Goal: Task Accomplishment & Management: Complete application form

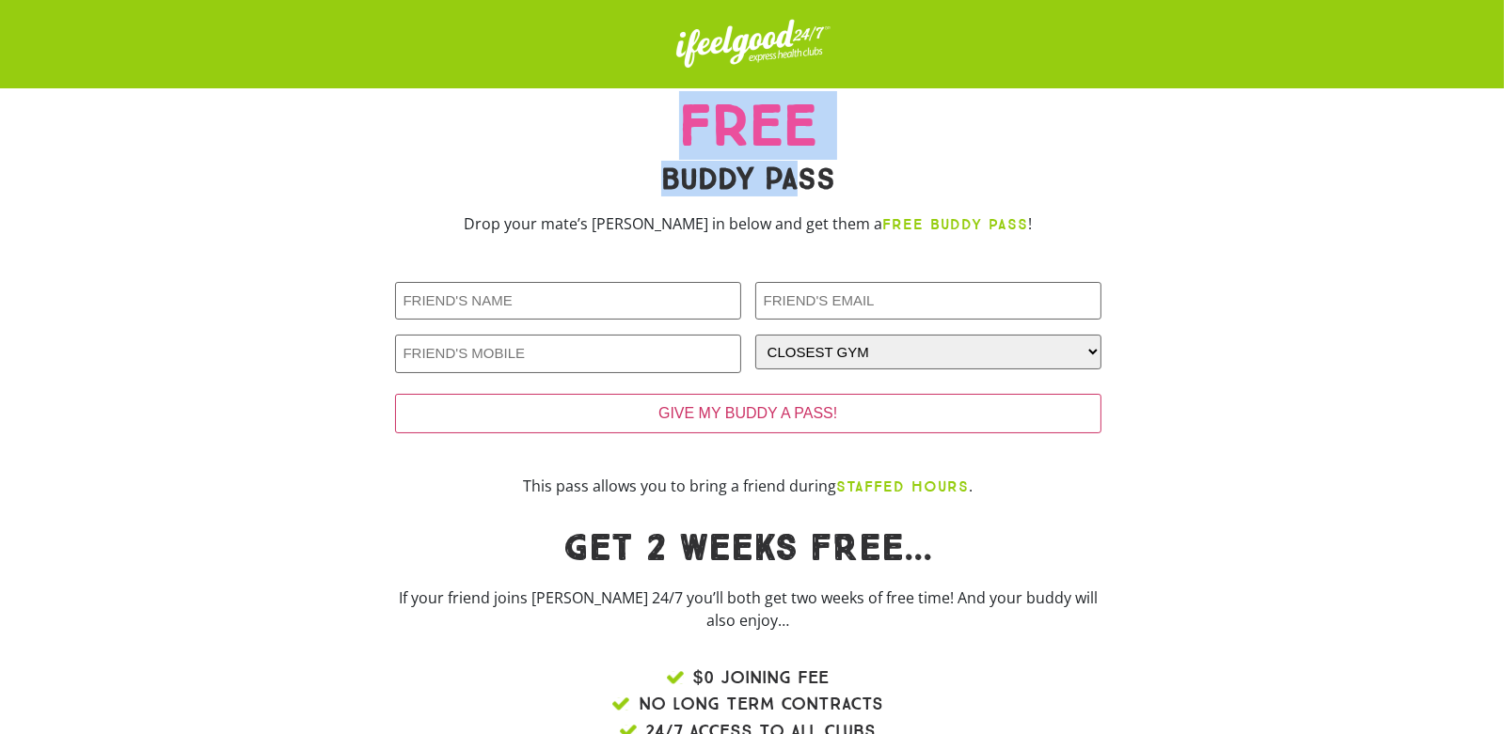
drag, startPoint x: 686, startPoint y: 140, endPoint x: 805, endPoint y: 173, distance: 123.9
click at [805, 173] on div "FREE BUDDY PASS Drop your mate’s [PERSON_NAME] in below and get them a FREE BUD…" at bounding box center [748, 173] width 725 height 170
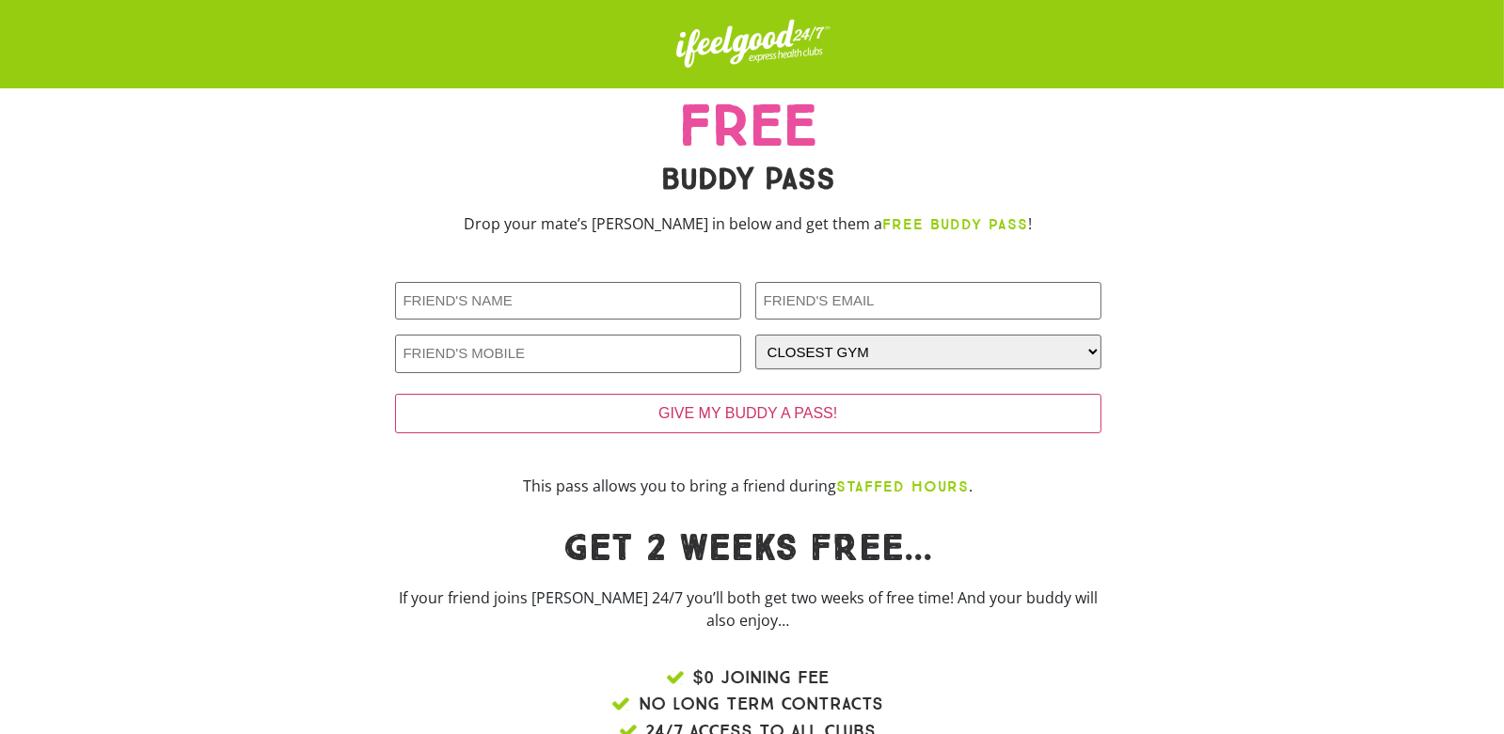
click at [950, 182] on h2 "BUDDY PASS" at bounding box center [748, 179] width 706 height 30
drag, startPoint x: 950, startPoint y: 182, endPoint x: 1045, endPoint y: 99, distance: 126.6
click at [1045, 99] on h2 "FREE" at bounding box center [748, 126] width 706 height 56
click at [563, 303] on input "Friends Name (Required)" at bounding box center [568, 301] width 346 height 39
click at [627, 294] on input "Friends Name (Required)" at bounding box center [568, 301] width 346 height 39
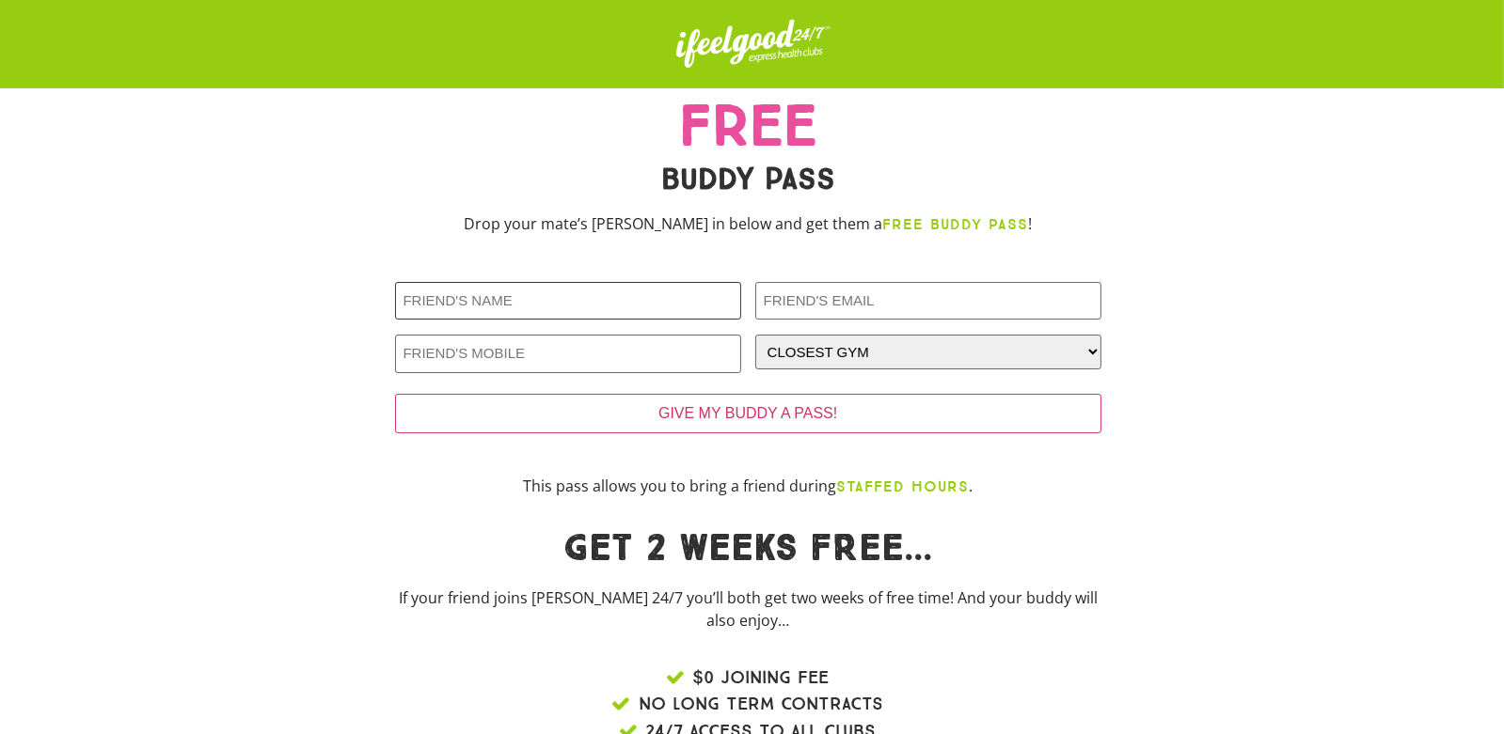
click at [627, 294] on input "Friends Name (Required)" at bounding box center [568, 301] width 346 height 39
drag, startPoint x: 443, startPoint y: 207, endPoint x: 445, endPoint y: 276, distance: 69.6
click at [443, 207] on div "FREE BUDDY PASS Drop your mate’s [PERSON_NAME] in below and get them a FREE BUD…" at bounding box center [748, 173] width 725 height 170
click at [601, 282] on input "Friends Name (Required)" at bounding box center [568, 301] width 346 height 39
click at [618, 251] on div "FREE BUDDY PASS Drop your mate’s [PERSON_NAME] in below and get them a FREE BUD…" at bounding box center [748, 173] width 725 height 170
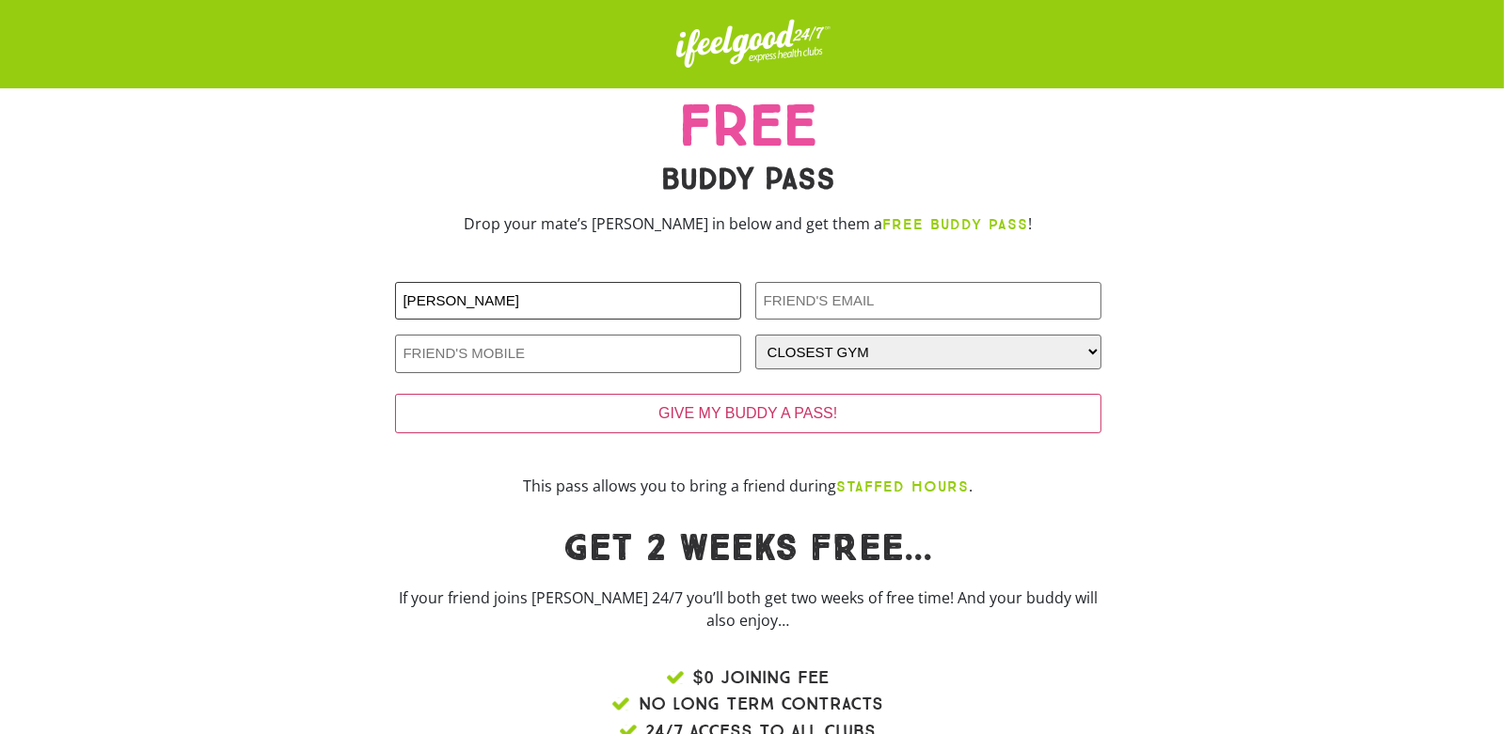
click at [519, 296] on input "[PERSON_NAME]" at bounding box center [568, 301] width 346 height 39
type input "[PERSON_NAME]"
click at [871, 310] on input "Friends Email (Required)" at bounding box center [928, 301] width 346 height 39
type input "[EMAIL_ADDRESS][DOMAIN_NAME]"
click at [632, 366] on input "Friends Phone (Required)" at bounding box center [568, 354] width 346 height 39
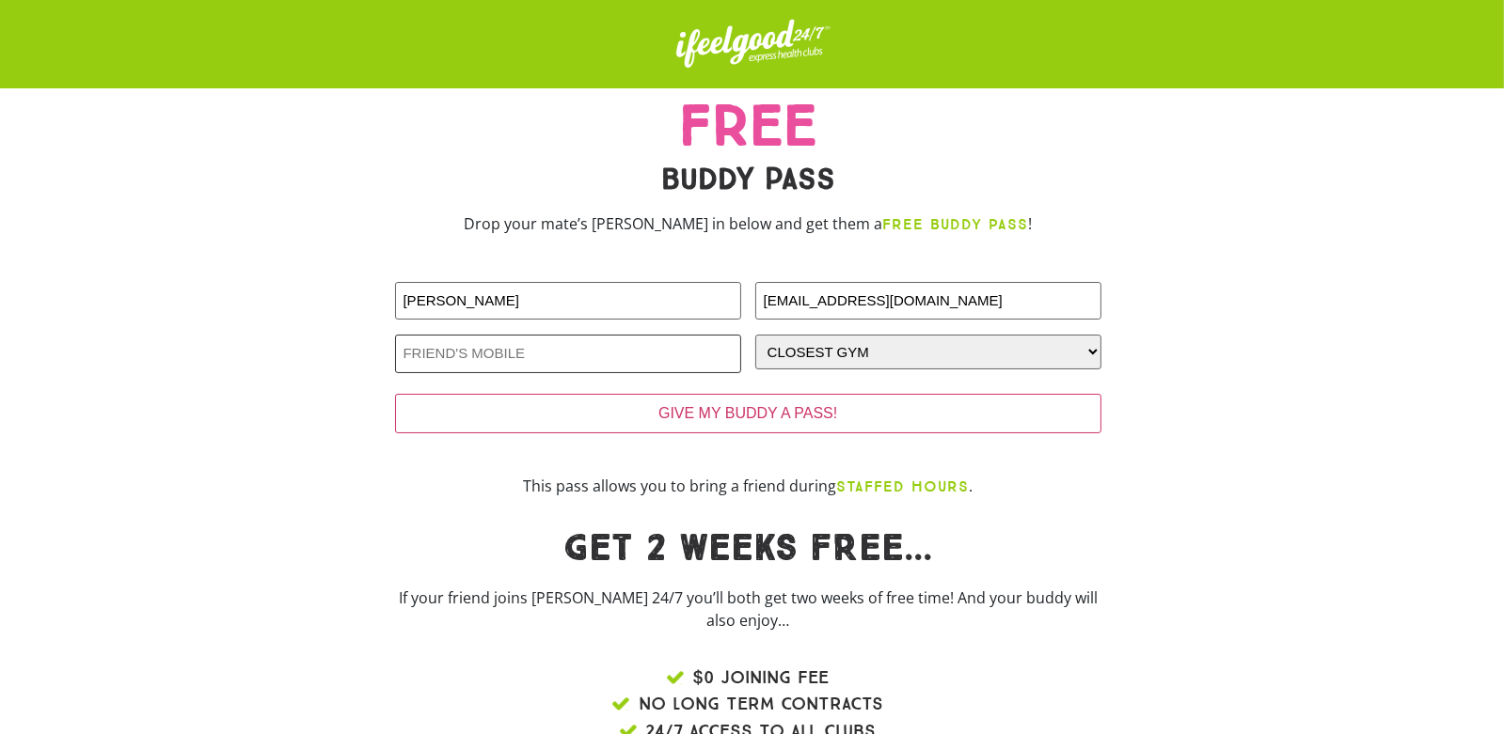
click at [633, 361] on input "Friends Phone (Required)" at bounding box center [568, 354] width 346 height 39
type input "344"
drag, startPoint x: 453, startPoint y: 362, endPoint x: 258, endPoint y: 345, distance: 196.3
click at [258, 345] on div "Friends Name (Required) [PERSON_NAME] Friends Email (Required) [EMAIL_ADDRESS][…" at bounding box center [752, 362] width 1222 height 206
type input "0426410971"
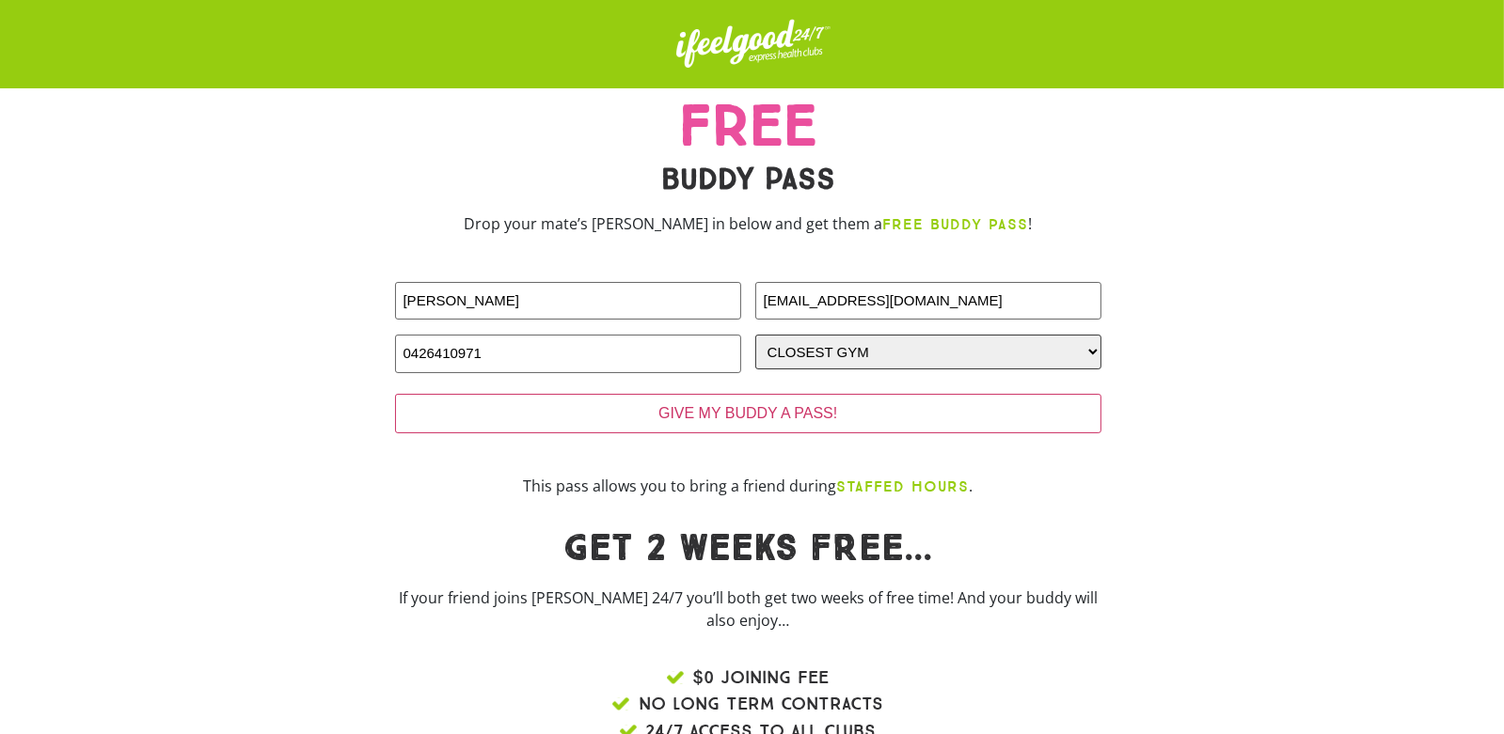
click at [941, 337] on select "CLOSEST GYM [GEOGRAPHIC_DATA] Calamvale [GEOGRAPHIC_DATA] [GEOGRAPHIC_DATA] [GE…" at bounding box center [928, 352] width 346 height 35
select select "[GEOGRAPHIC_DATA]"
click at [755, 335] on select "CLOSEST GYM [GEOGRAPHIC_DATA] Calamvale [GEOGRAPHIC_DATA] [GEOGRAPHIC_DATA] [GE…" at bounding box center [928, 352] width 346 height 35
click at [1285, 462] on div at bounding box center [1233, 362] width 244 height 206
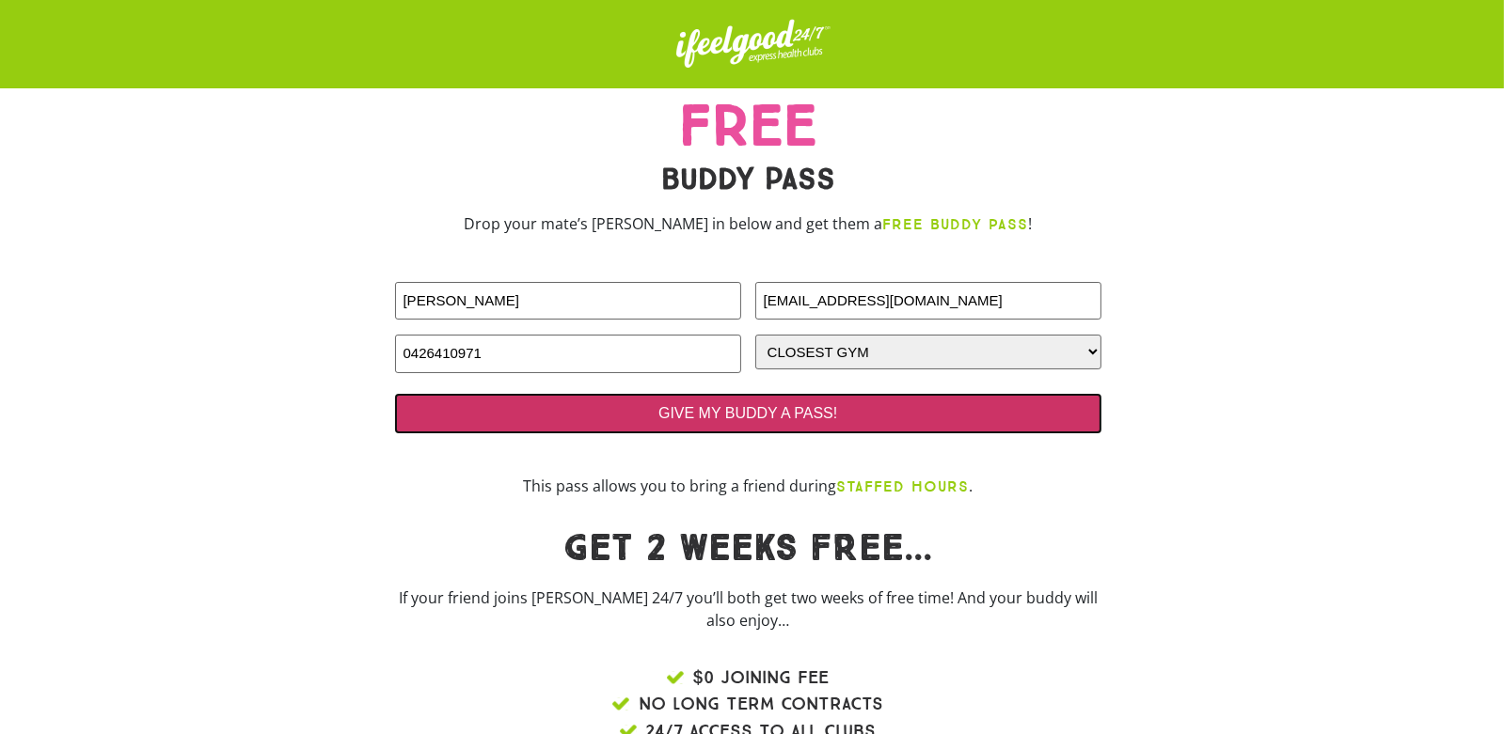
click at [896, 413] on input "GIVE MY BUDDY A PASS!" at bounding box center [748, 413] width 706 height 39
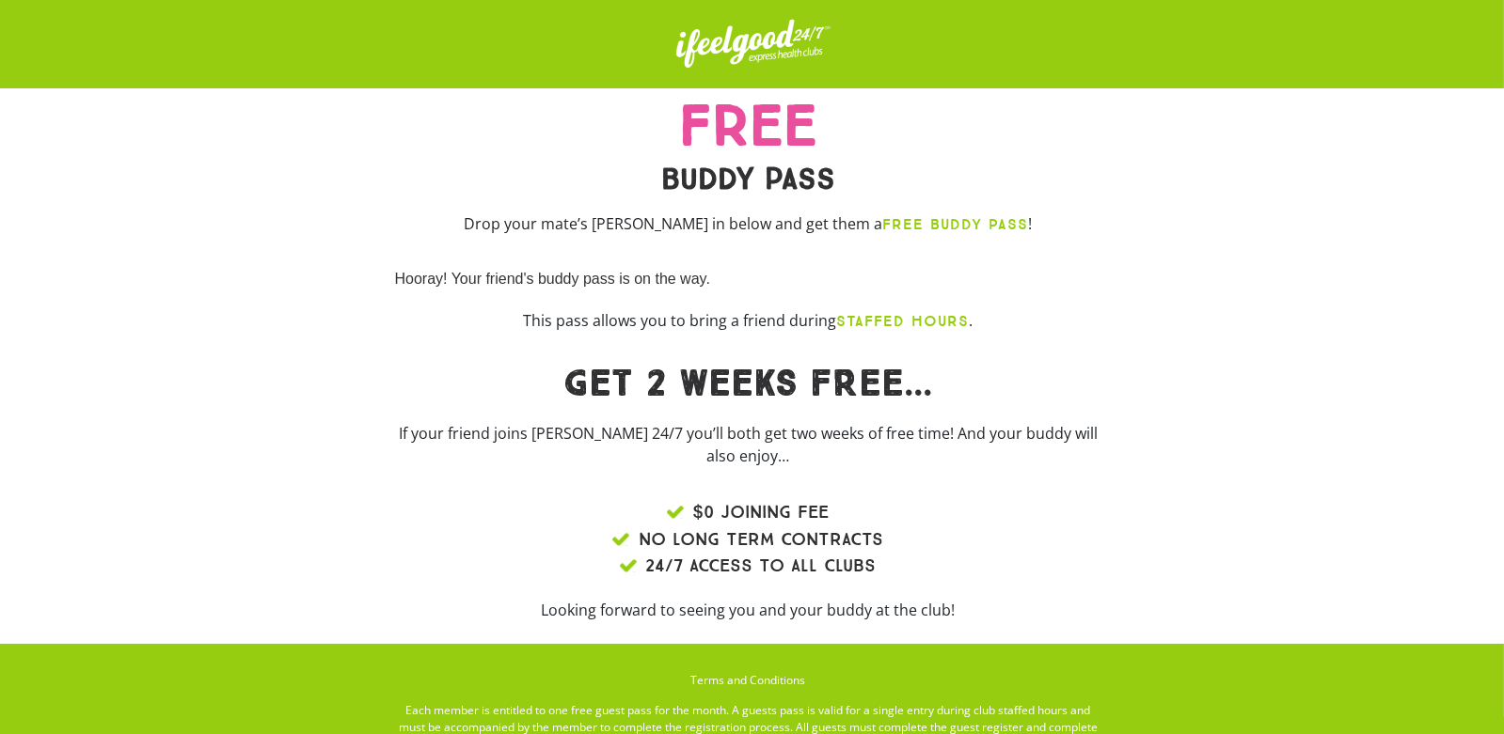
click at [887, 327] on b "STAFFED HOURS" at bounding box center [902, 321] width 133 height 18
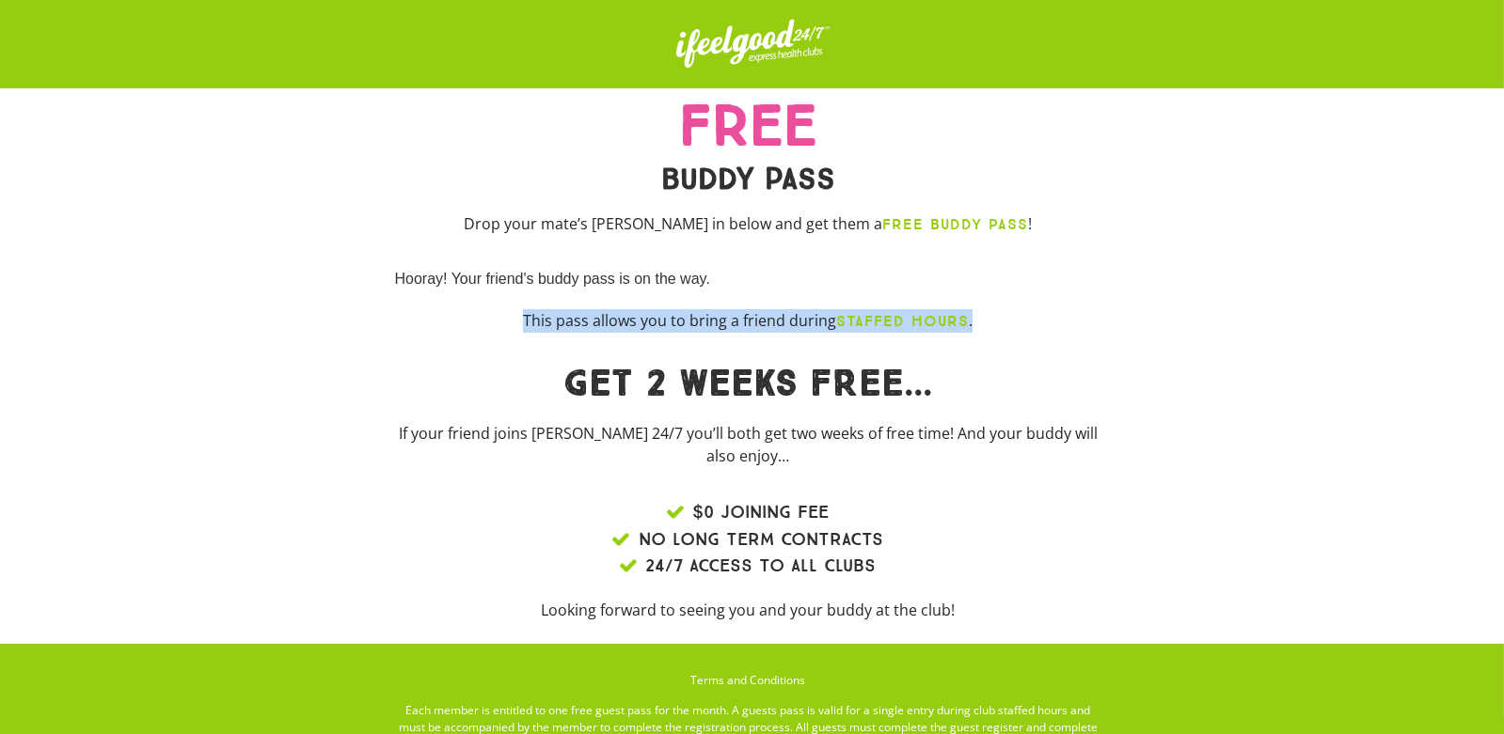
click at [887, 327] on b "STAFFED HOURS" at bounding box center [902, 321] width 133 height 18
click at [960, 324] on b "STAFFED HOURS" at bounding box center [902, 321] width 133 height 18
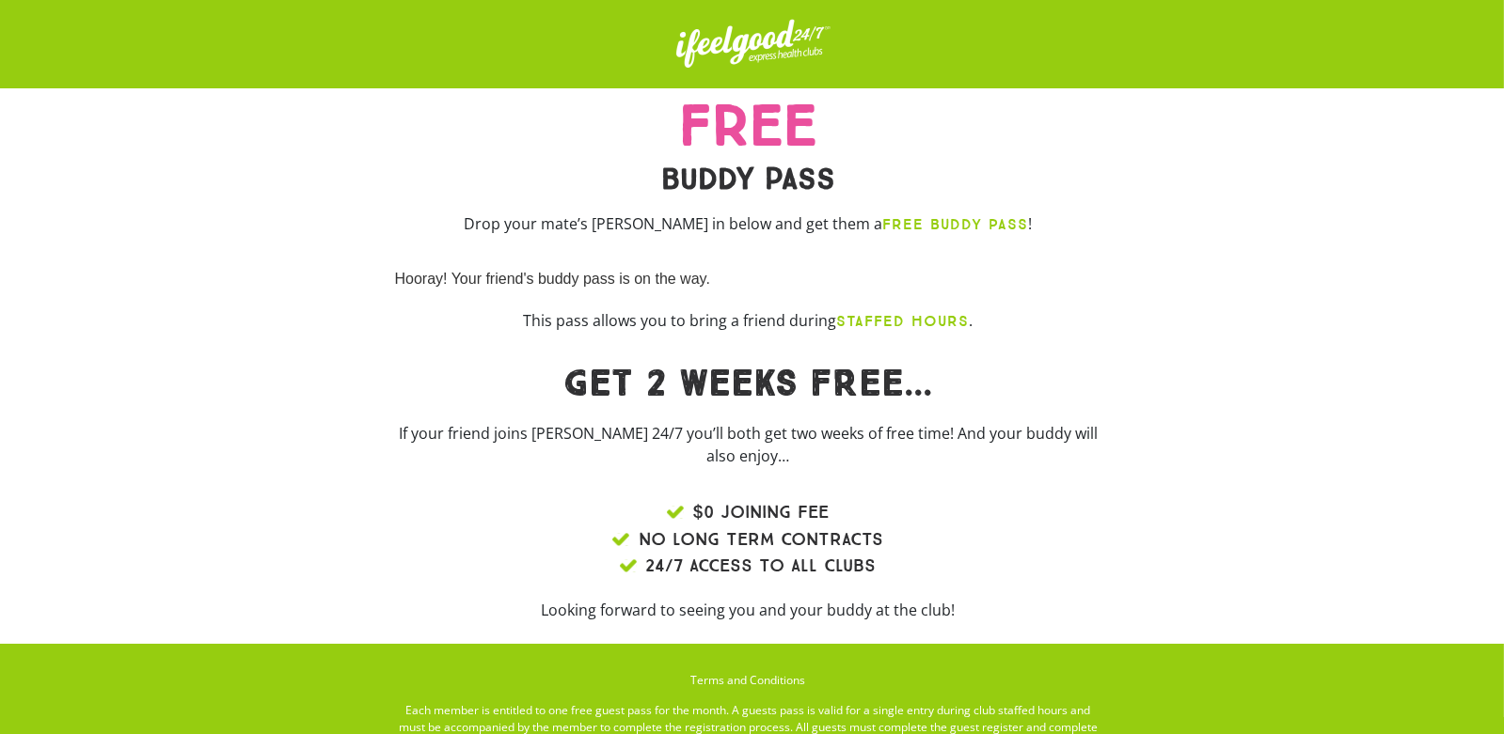
click at [968, 322] on p "This pass allows you to bring a friend during STAFFED HOURS ." at bounding box center [748, 321] width 706 height 24
